Goal: Task Accomplishment & Management: Use online tool/utility

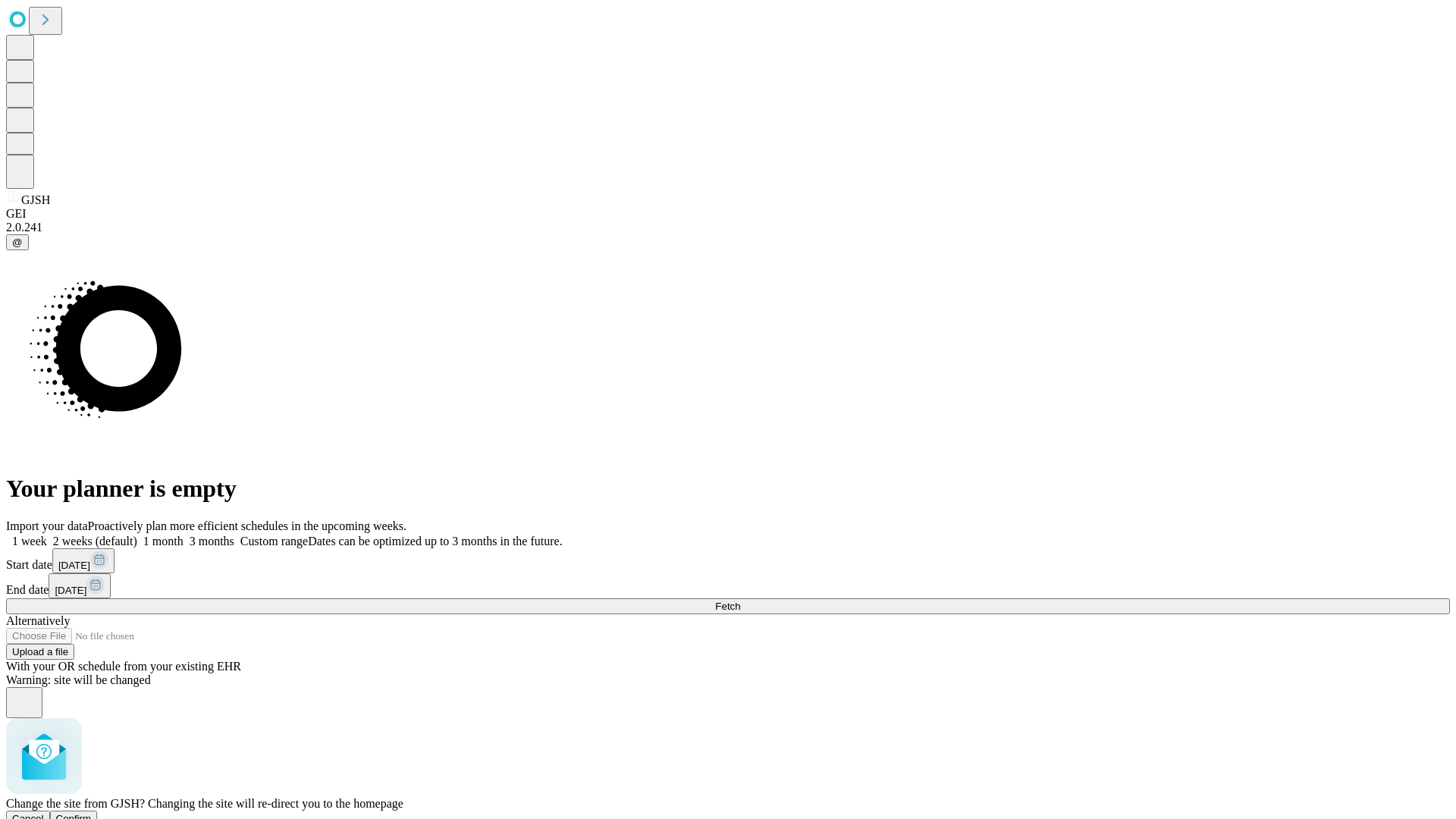
click at [92, 813] on span "Confirm" at bounding box center [74, 818] width 36 height 11
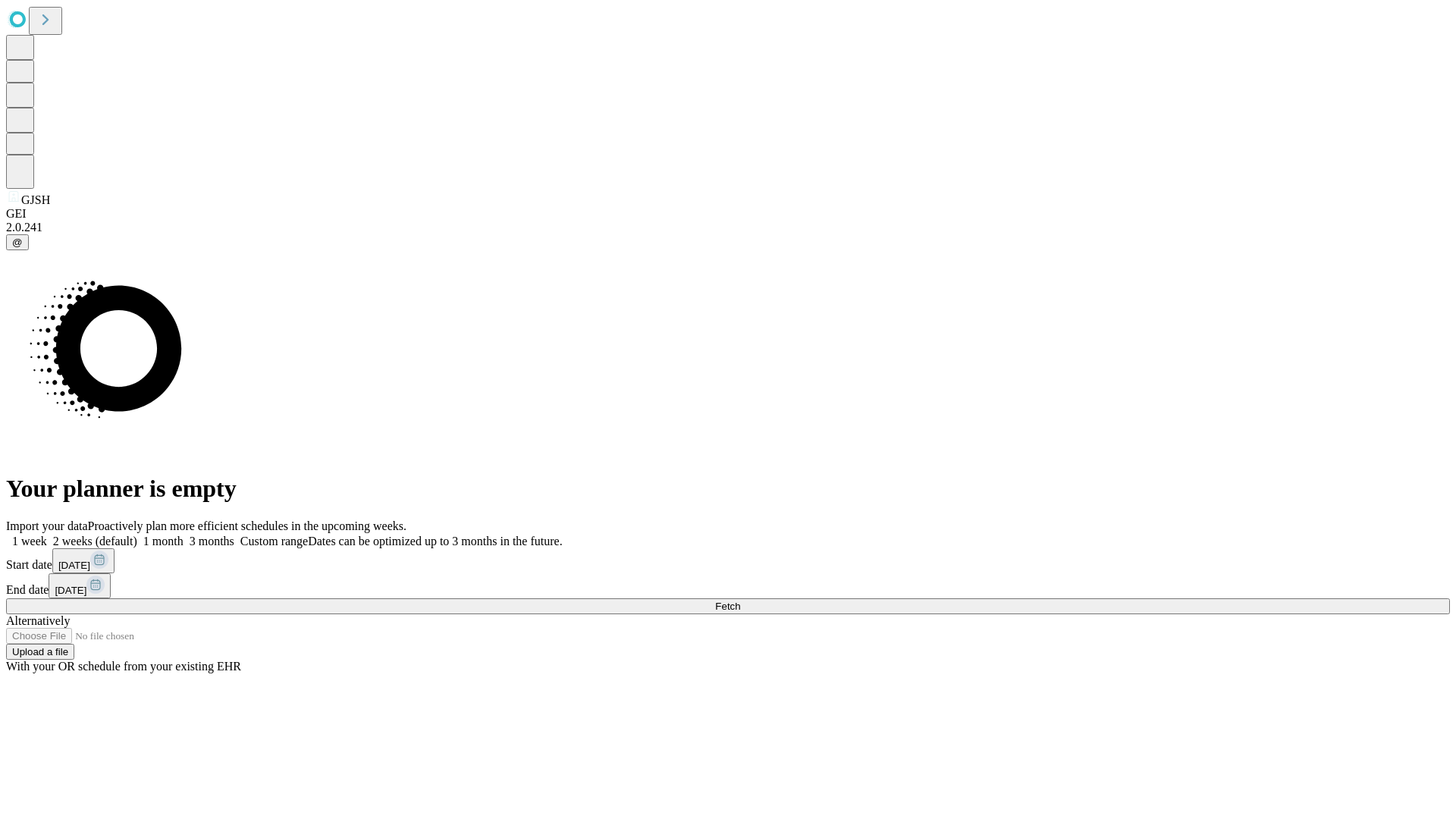
click at [137, 535] on label "2 weeks (default)" at bounding box center [92, 541] width 90 height 13
click at [740, 601] on span "Fetch" at bounding box center [727, 606] width 25 height 11
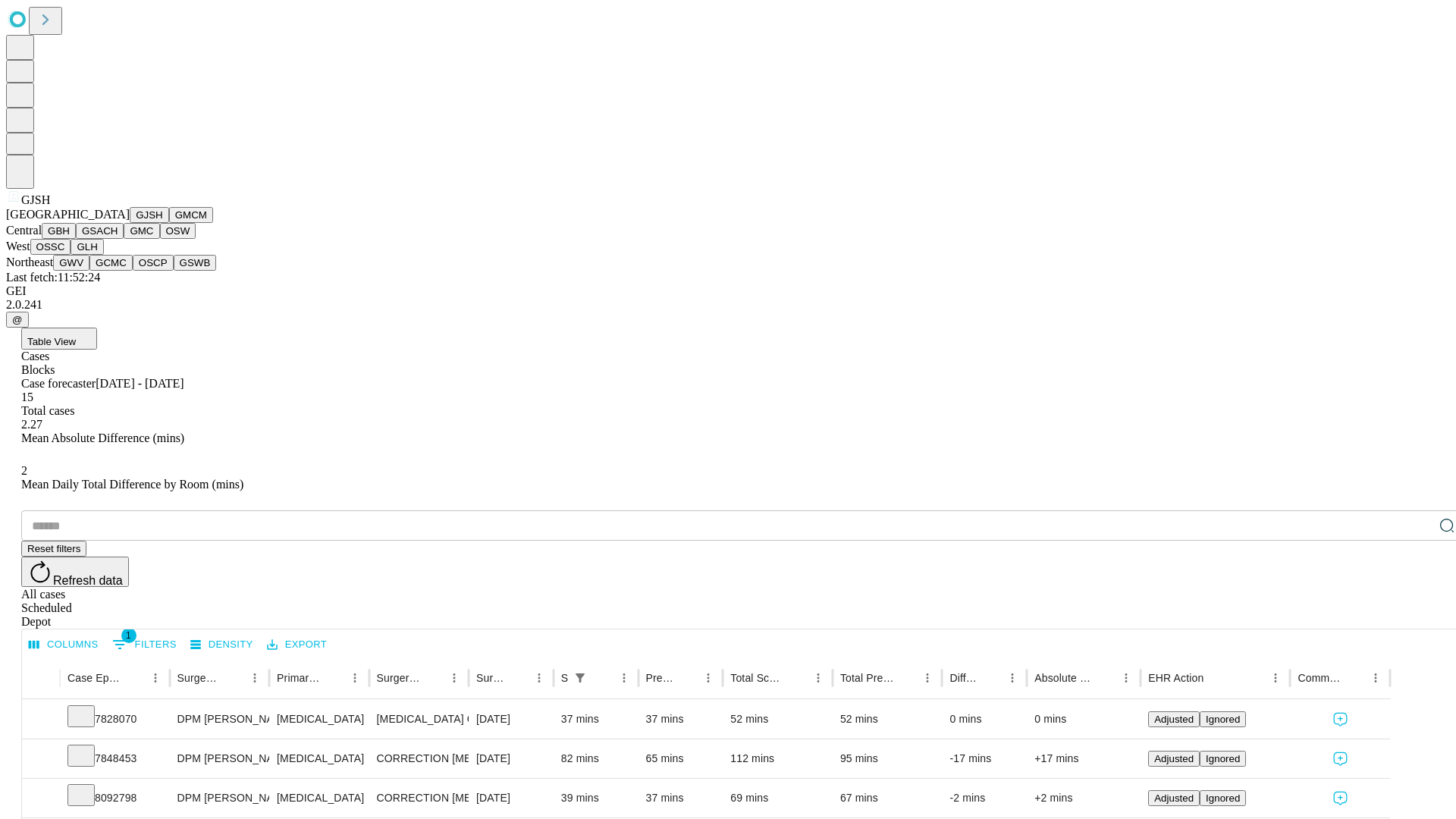
click at [169, 223] on button "GMCM" at bounding box center [190, 214] width 44 height 16
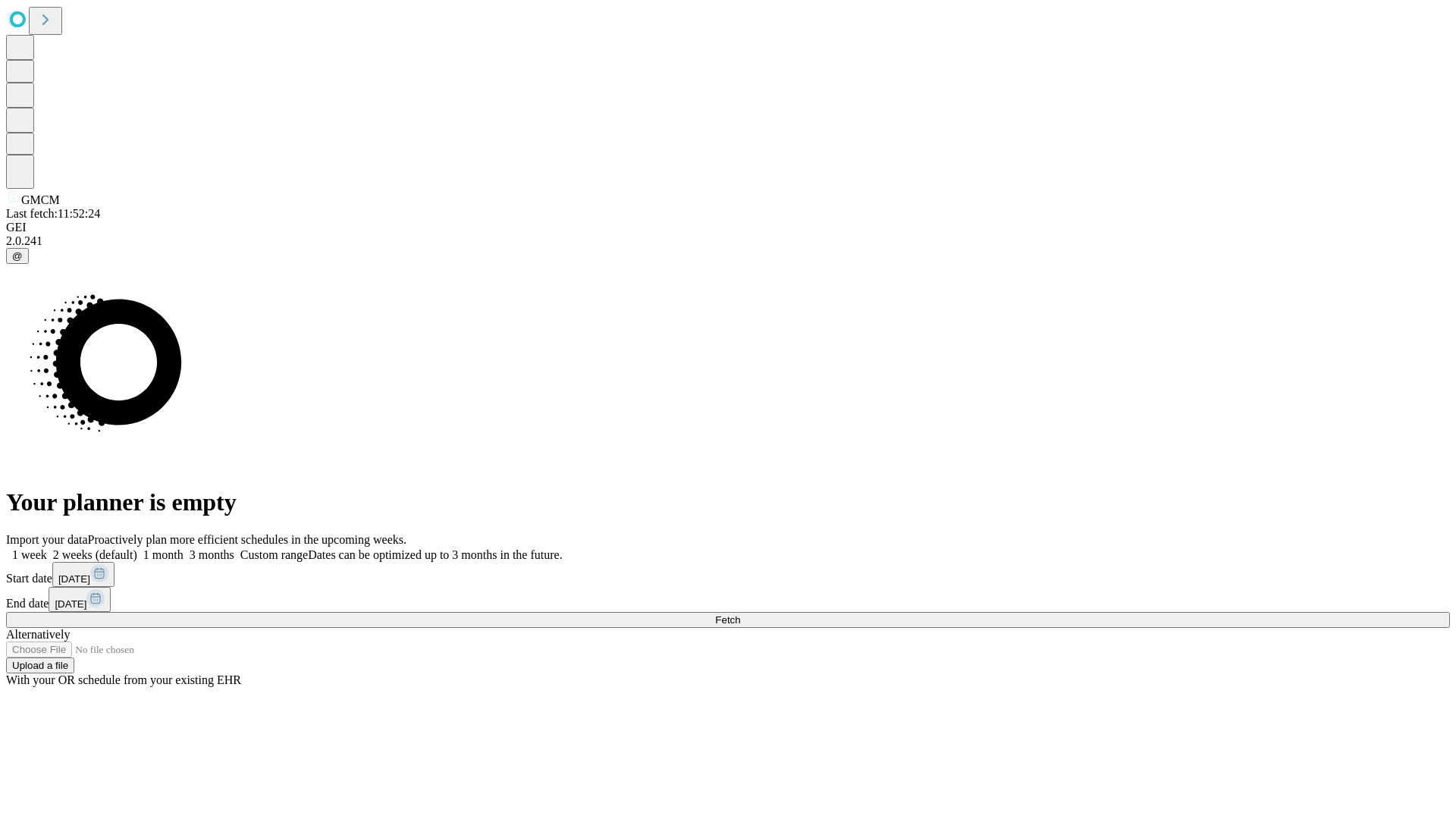
click at [137, 548] on label "2 weeks (default)" at bounding box center [92, 554] width 90 height 13
click at [740, 614] on span "Fetch" at bounding box center [727, 619] width 25 height 11
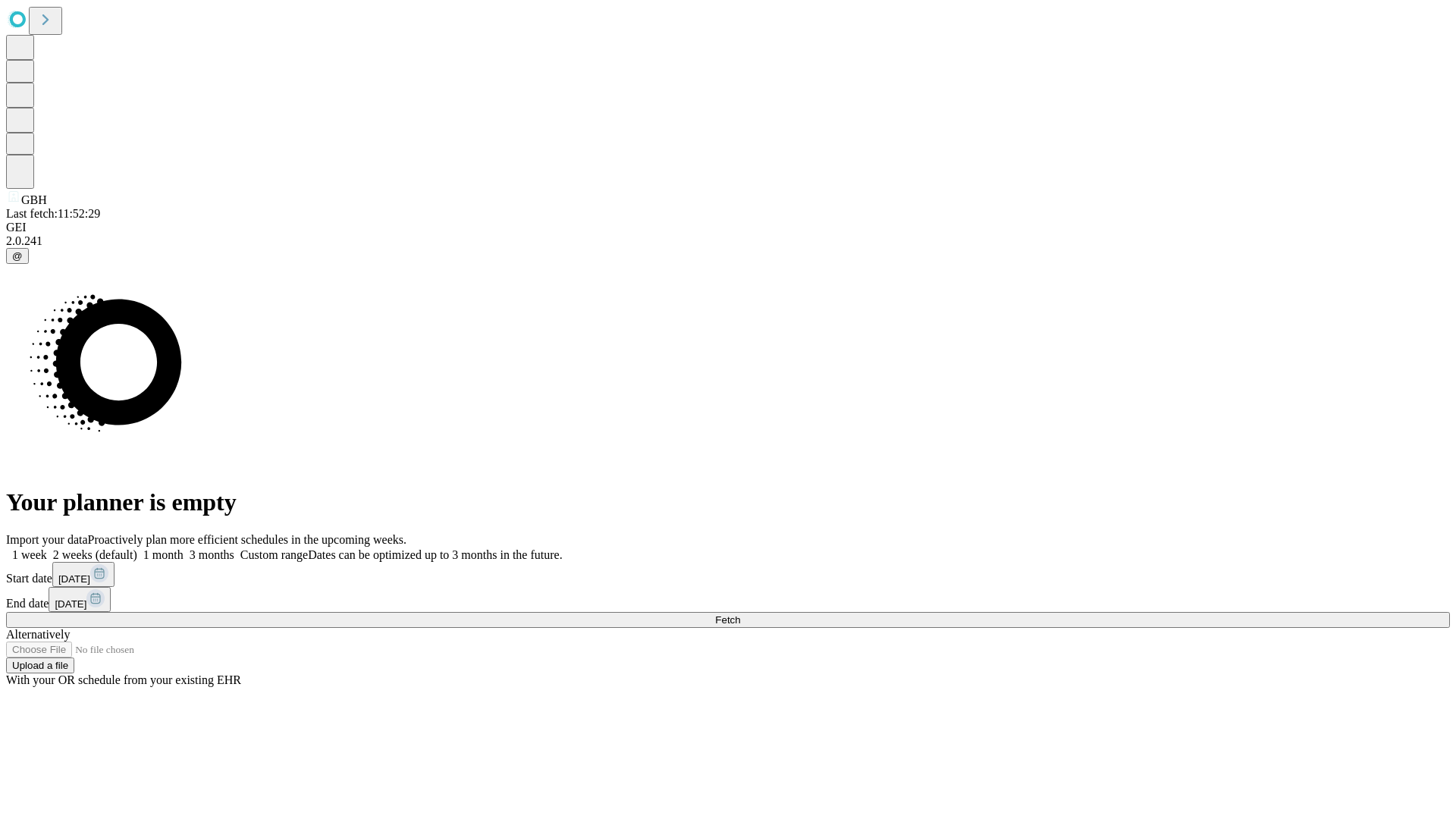
click at [137, 548] on label "2 weeks (default)" at bounding box center [92, 554] width 90 height 13
click at [740, 614] on span "Fetch" at bounding box center [727, 619] width 25 height 11
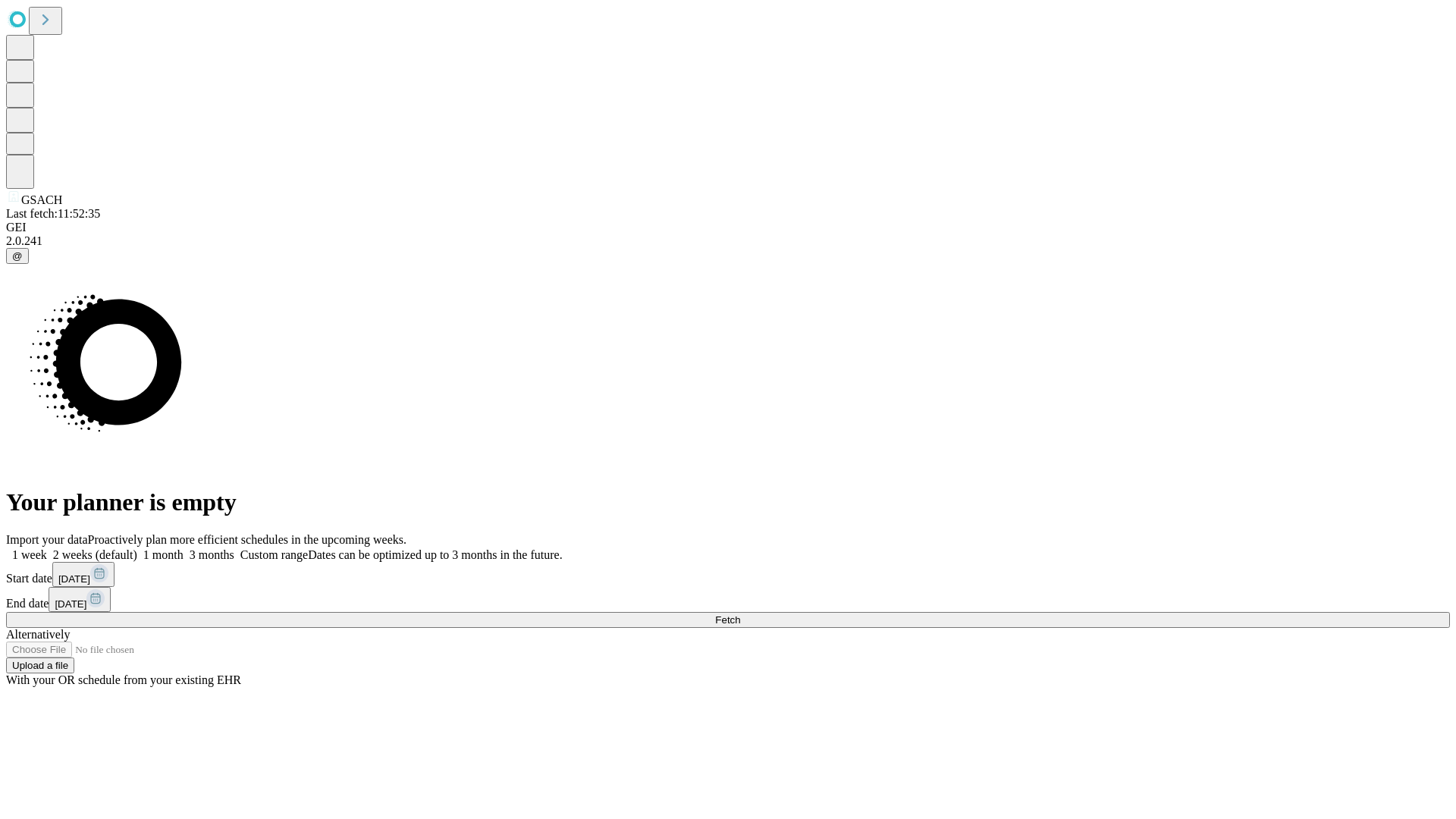
click at [137, 548] on label "2 weeks (default)" at bounding box center [92, 554] width 90 height 13
click at [740, 614] on span "Fetch" at bounding box center [727, 619] width 25 height 11
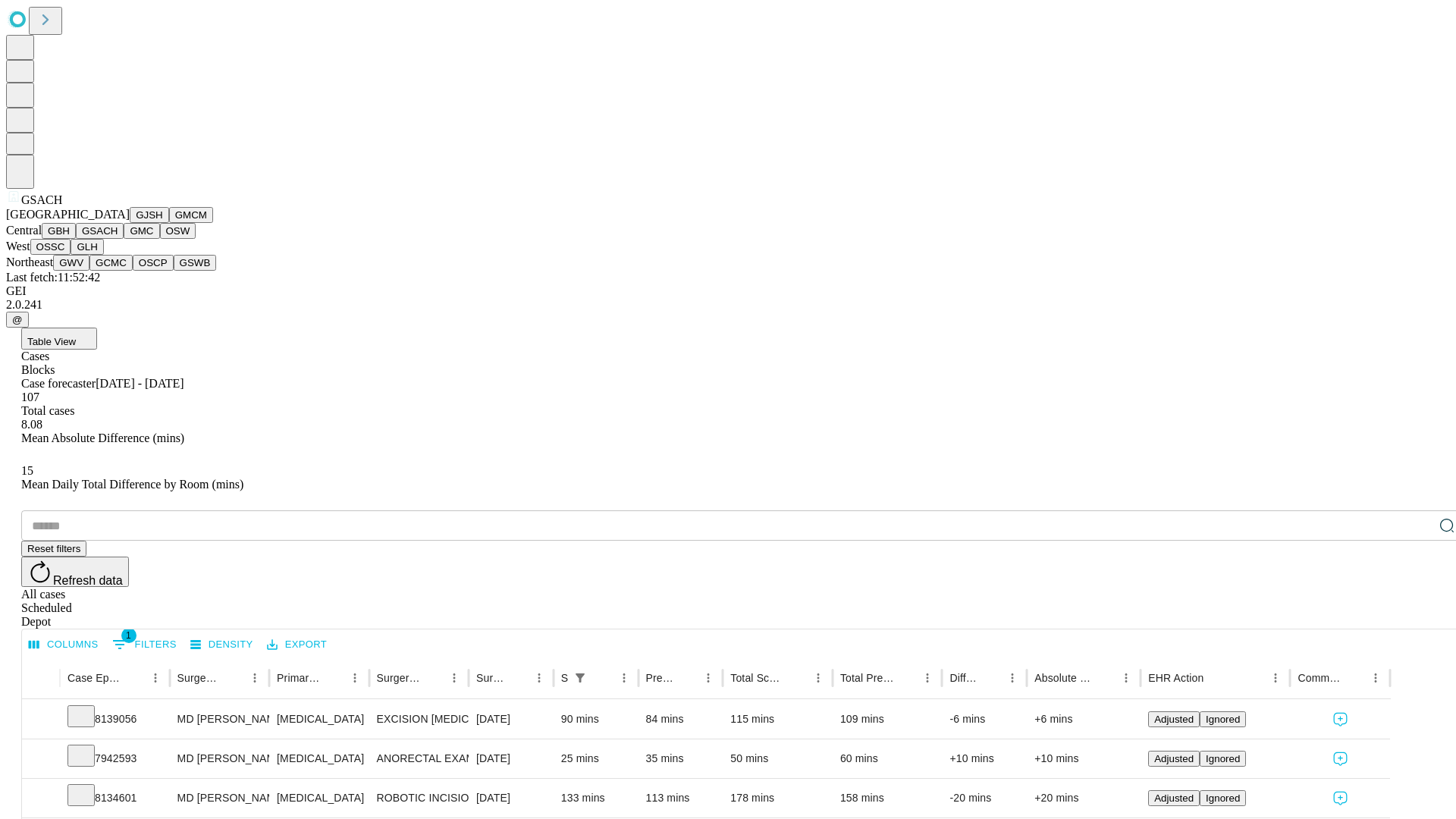
click at [123, 239] on button "GMC" at bounding box center [141, 231] width 36 height 16
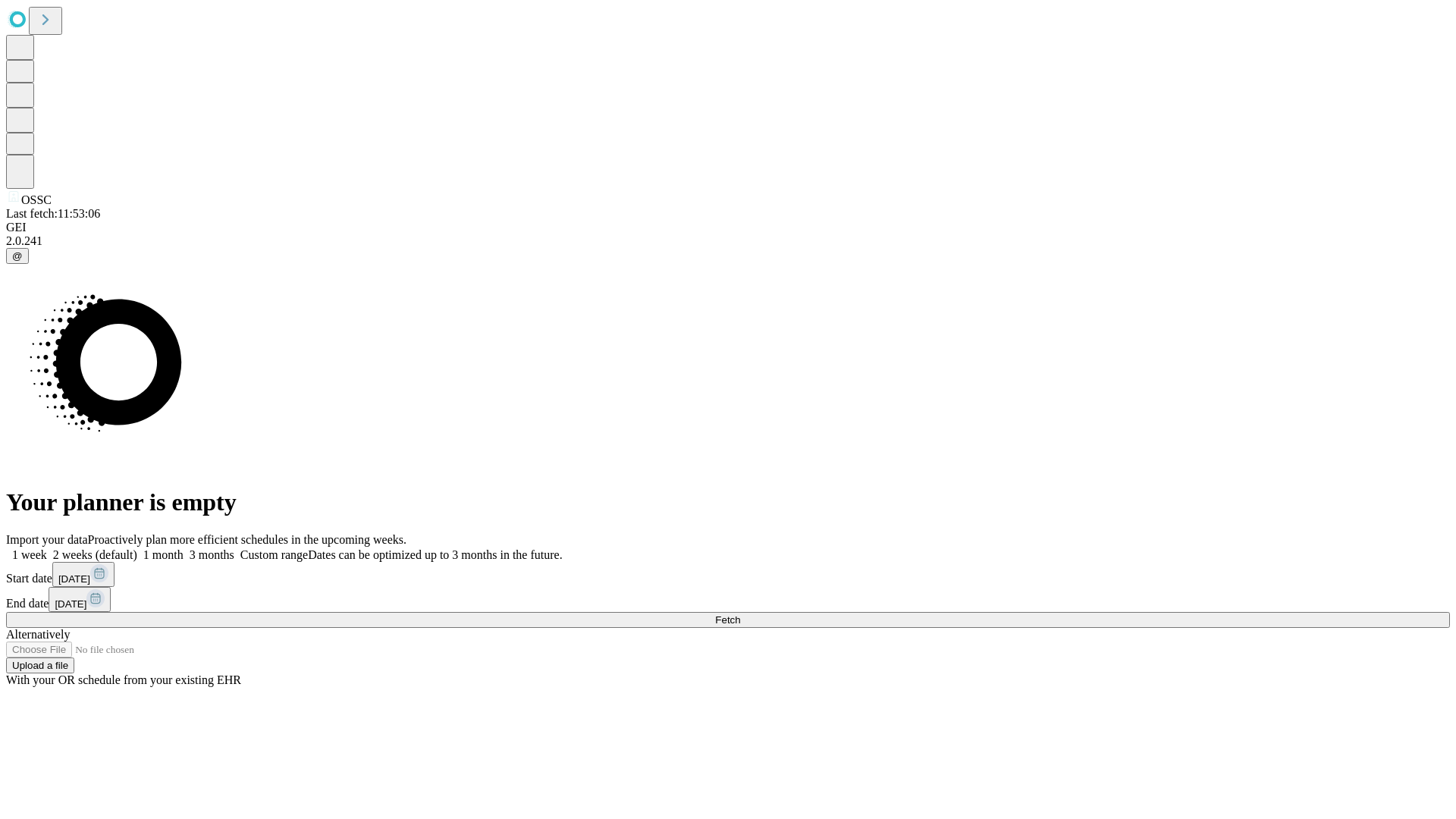
click at [137, 548] on label "2 weeks (default)" at bounding box center [92, 554] width 90 height 13
click at [740, 614] on span "Fetch" at bounding box center [727, 619] width 25 height 11
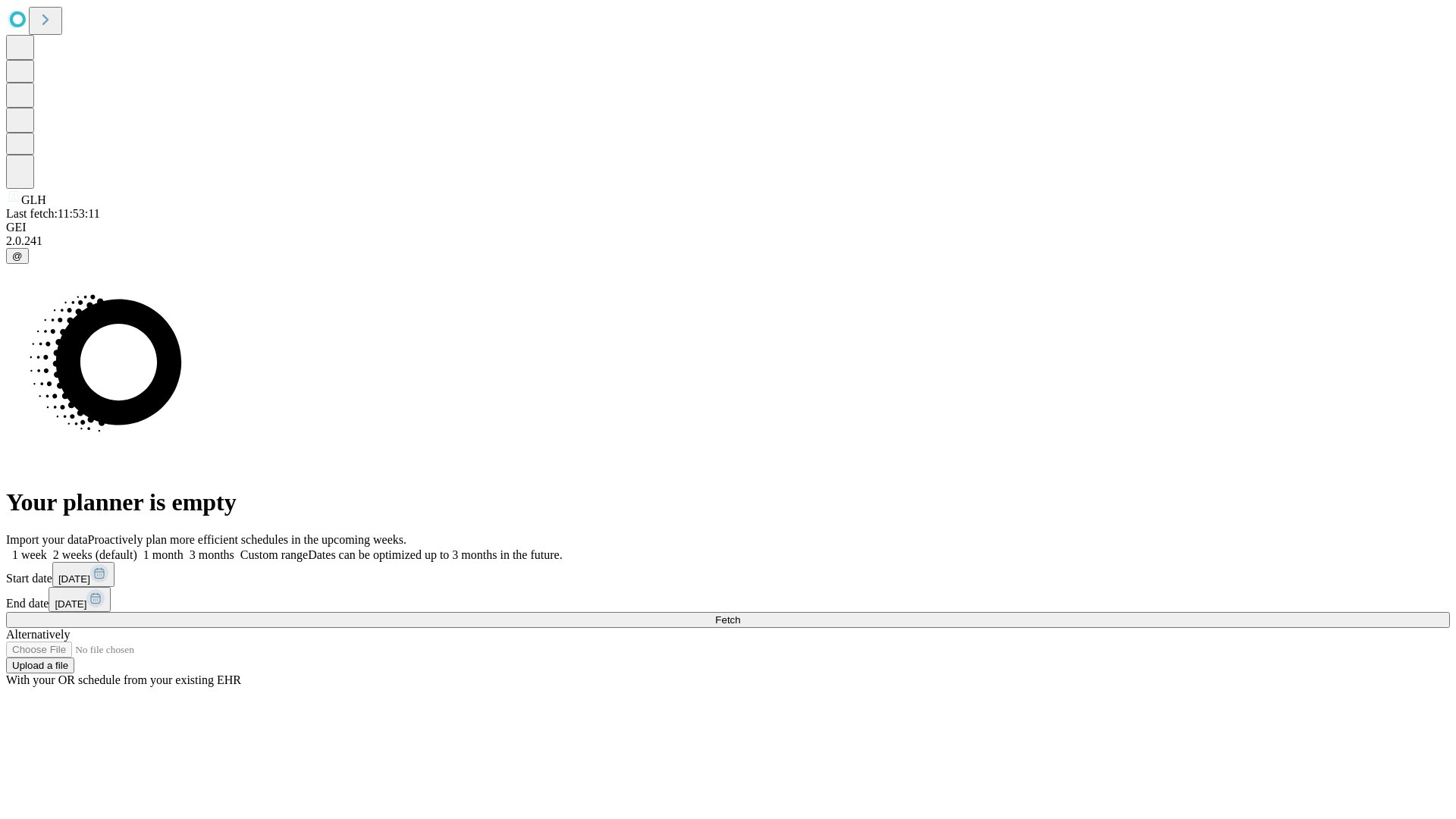
click at [740, 614] on span "Fetch" at bounding box center [727, 619] width 25 height 11
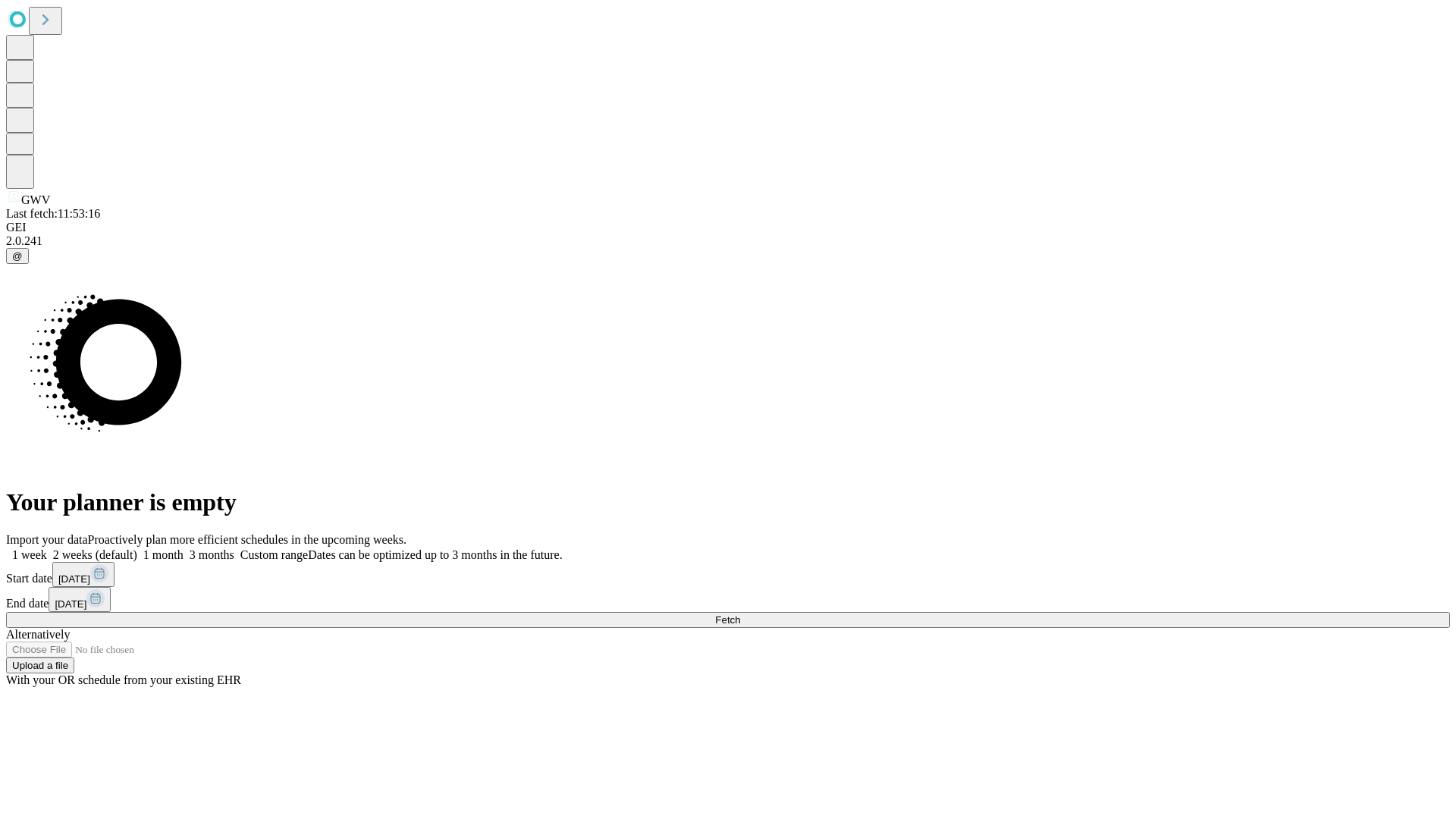
click at [137, 548] on label "2 weeks (default)" at bounding box center [92, 554] width 90 height 13
click at [740, 614] on span "Fetch" at bounding box center [727, 619] width 25 height 11
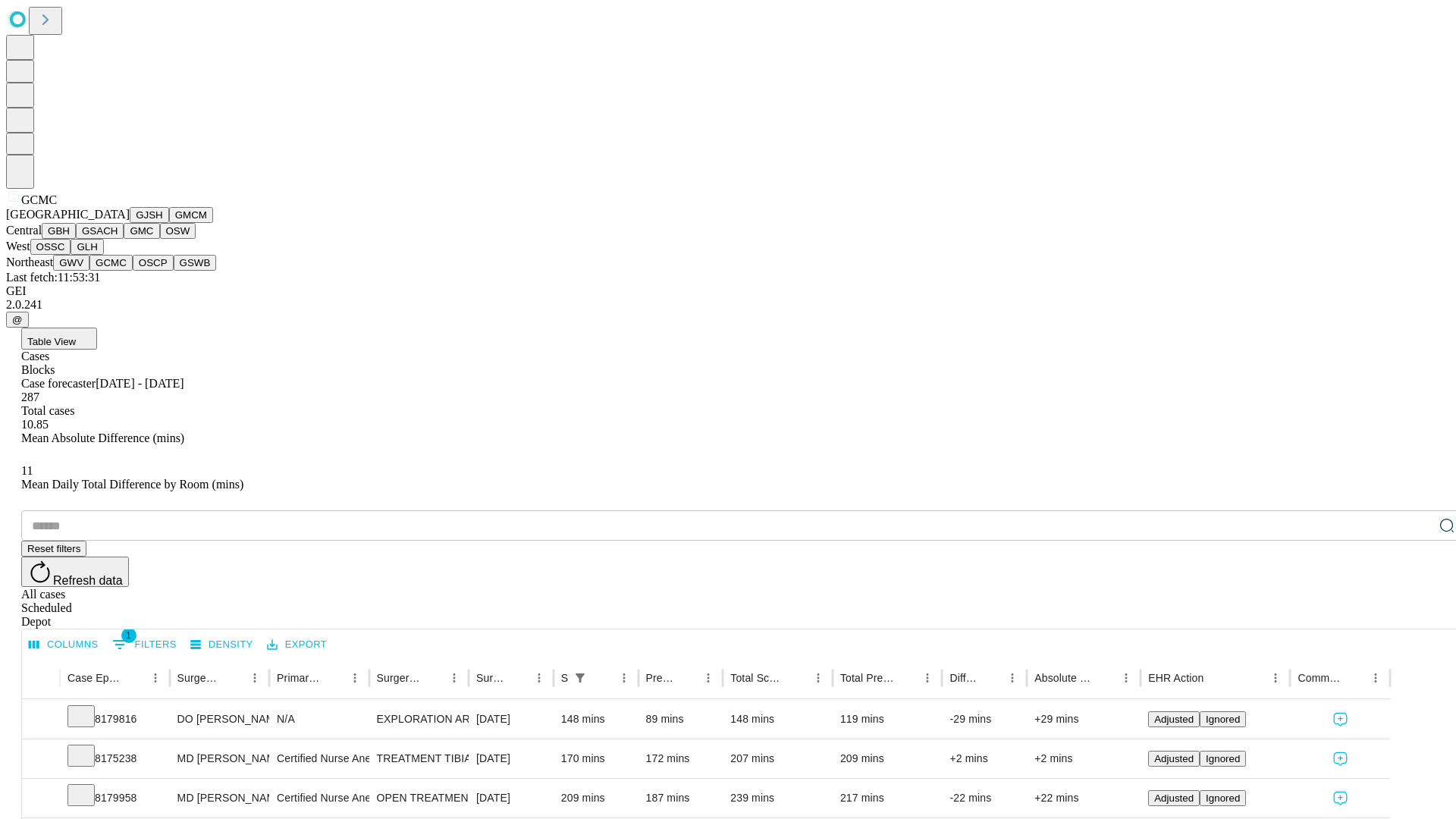
click at [133, 271] on button "OSCP" at bounding box center [153, 262] width 41 height 16
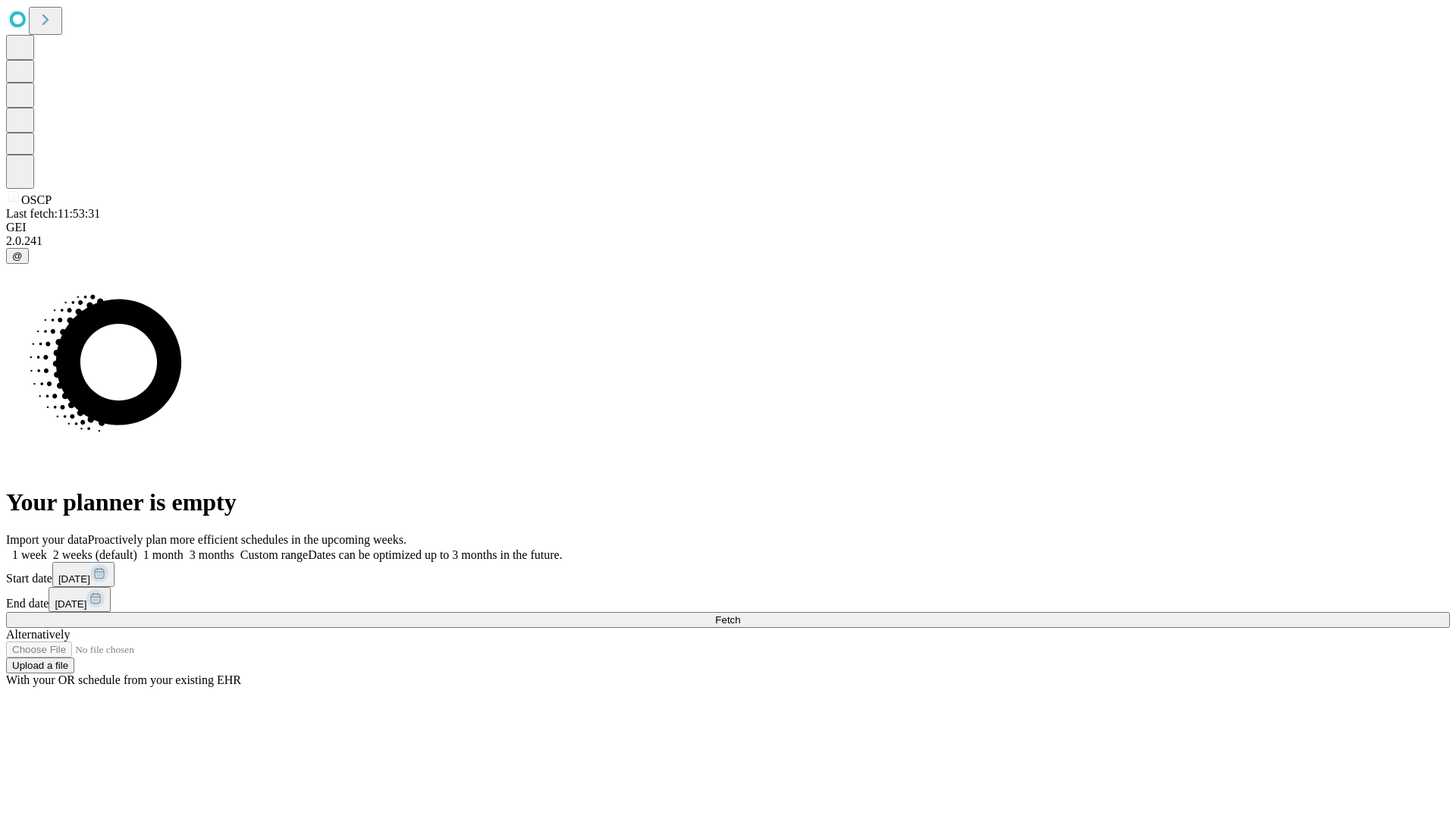
click at [137, 548] on label "2 weeks (default)" at bounding box center [92, 554] width 90 height 13
click at [740, 614] on span "Fetch" at bounding box center [727, 619] width 25 height 11
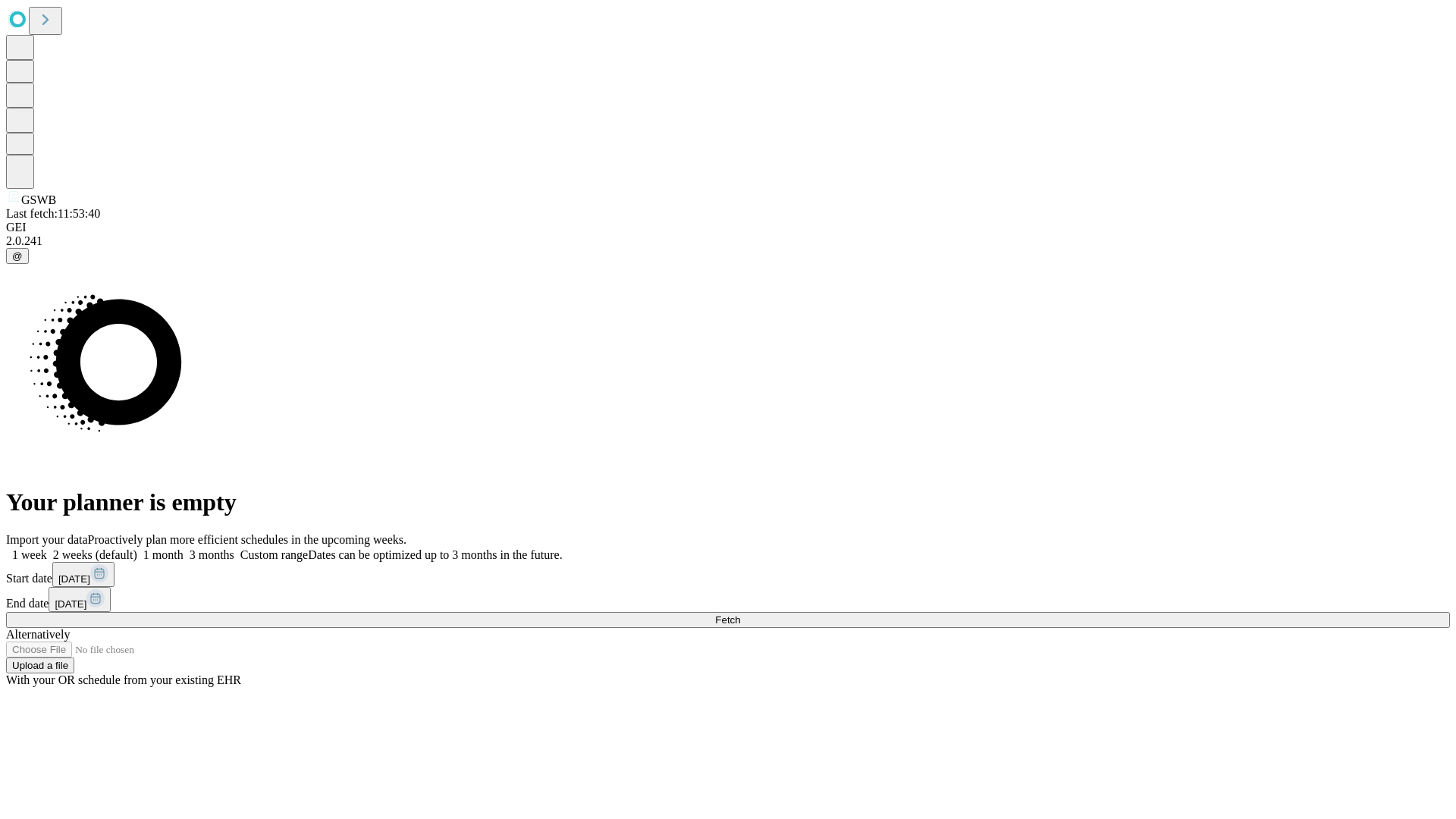
click at [137, 548] on label "2 weeks (default)" at bounding box center [92, 554] width 90 height 13
click at [740, 614] on span "Fetch" at bounding box center [727, 619] width 25 height 11
